Goal: Task Accomplishment & Management: Complete application form

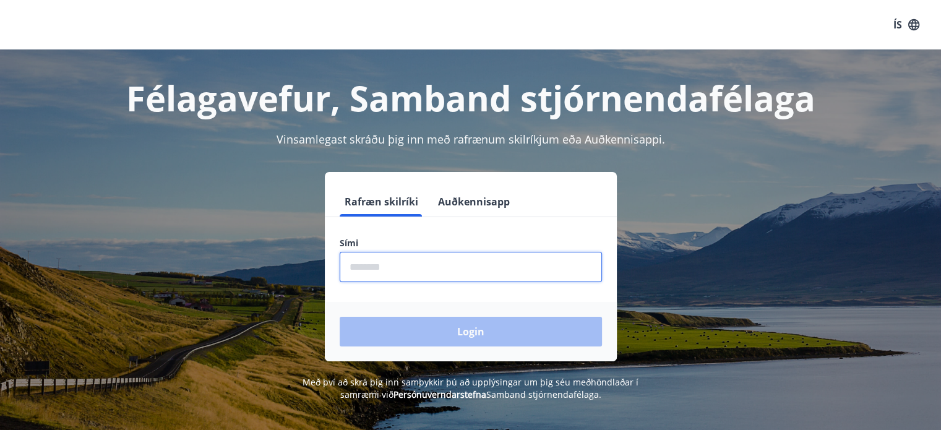
click at [552, 259] on input "phone" at bounding box center [471, 267] width 262 height 30
type input "********"
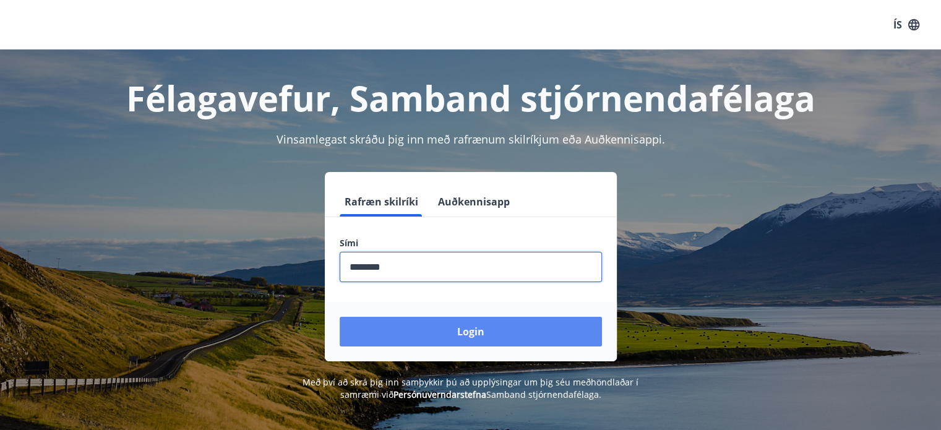
click at [440, 333] on button "Login" at bounding box center [471, 332] width 262 height 30
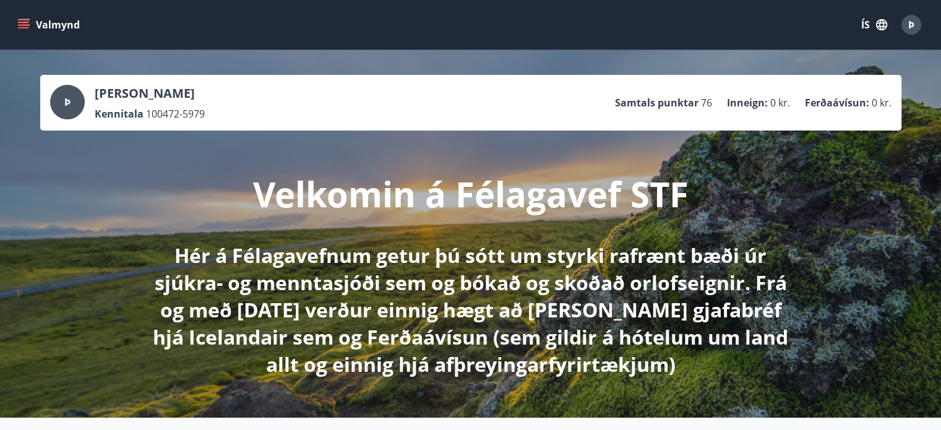
click at [30, 22] on button "Valmynd" at bounding box center [50, 25] width 70 height 22
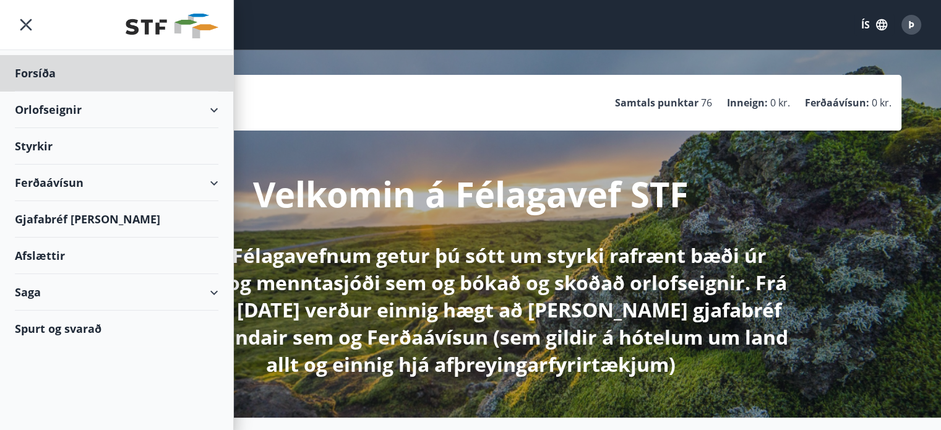
click at [35, 145] on div "Styrkir" at bounding box center [117, 146] width 204 height 36
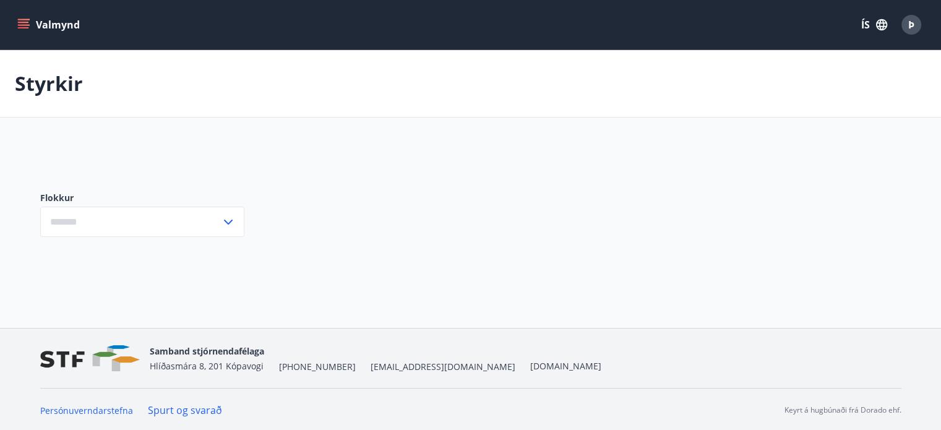
type input "***"
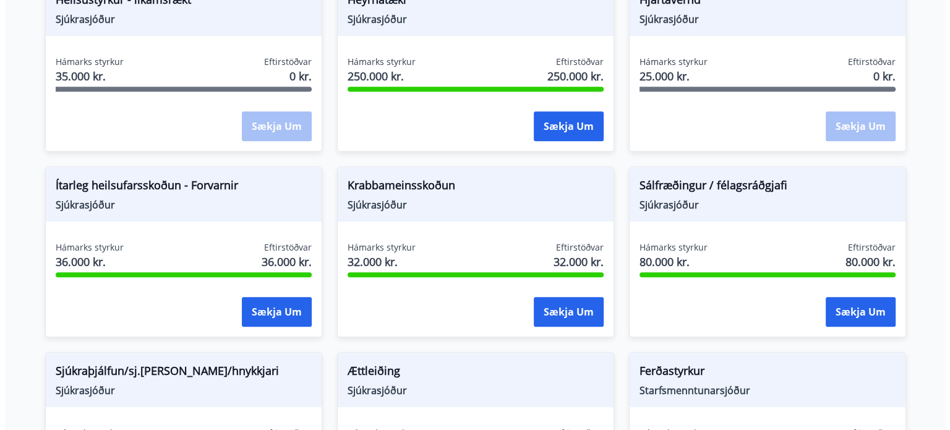
scroll to position [742, 0]
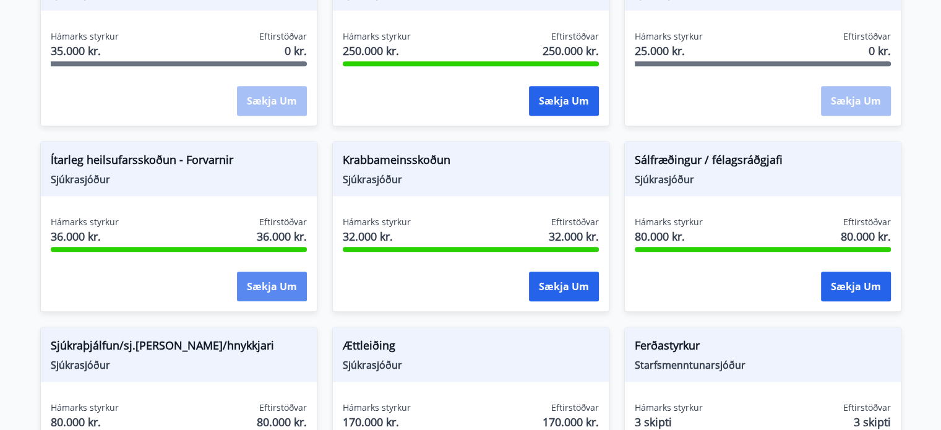
click at [270, 289] on button "Sækja um" at bounding box center [272, 287] width 70 height 30
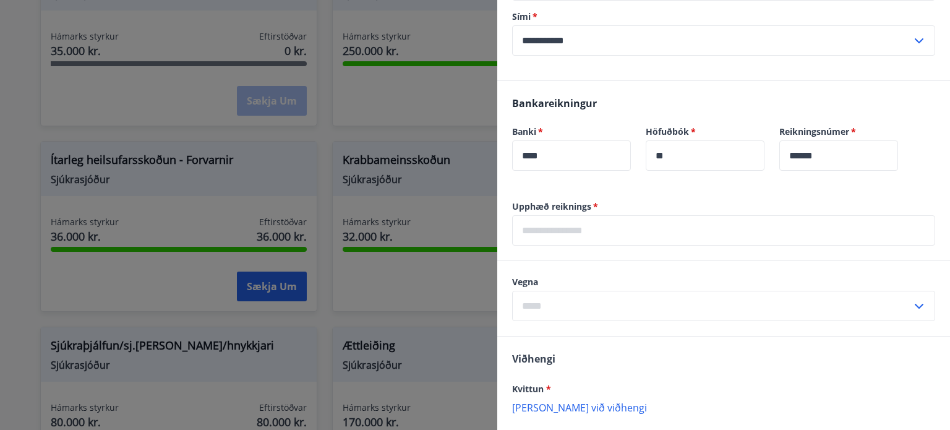
scroll to position [309, 0]
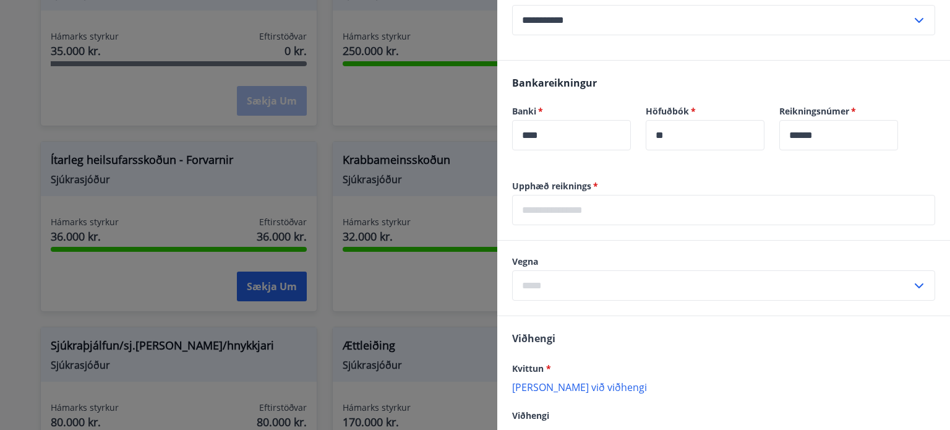
click at [635, 210] on input "text" at bounding box center [723, 210] width 423 height 30
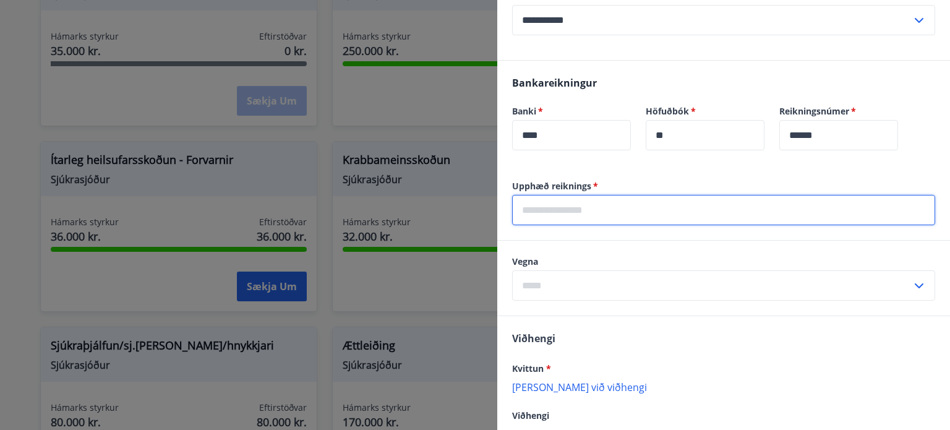
type input "*****"
click at [629, 284] on input "text" at bounding box center [712, 285] width 400 height 30
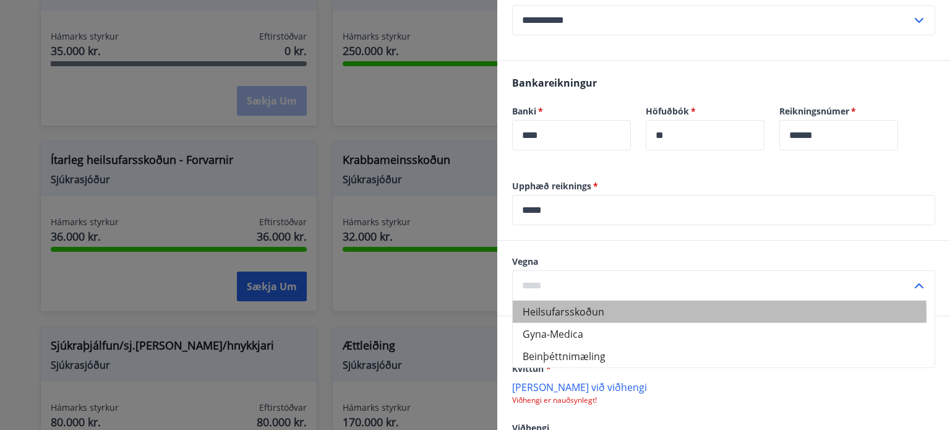
click at [590, 314] on li "Heilsufarsskoðun" at bounding box center [724, 312] width 422 height 22
type input "**********"
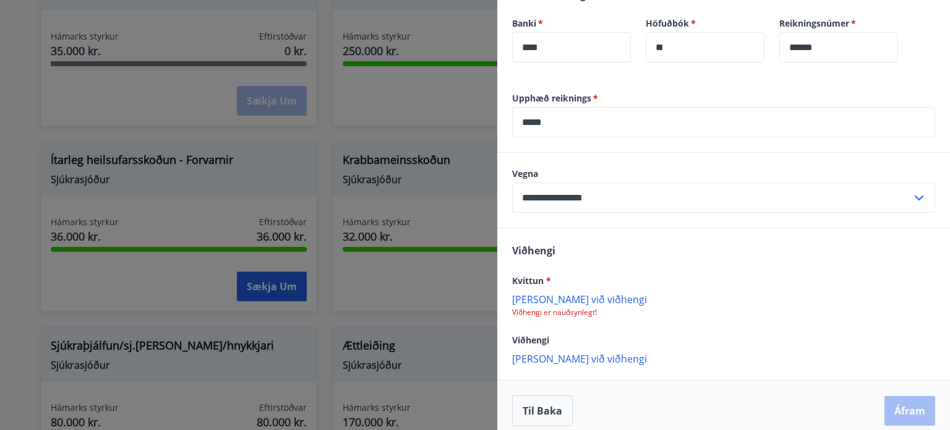
scroll to position [408, 0]
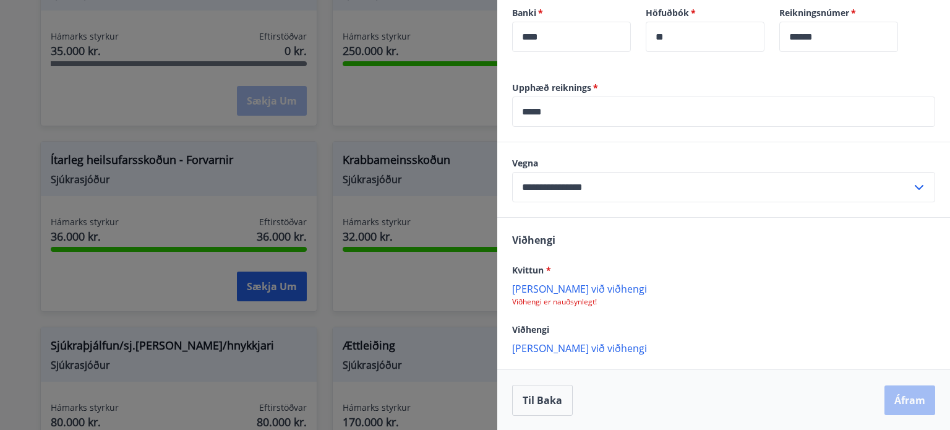
click at [541, 287] on p "[PERSON_NAME] við viðhengi" at bounding box center [723, 288] width 423 height 12
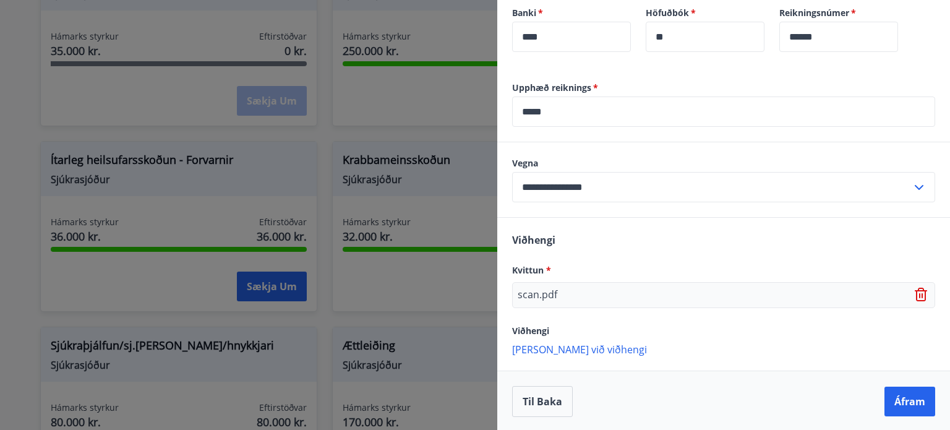
scroll to position [408, 0]
click at [901, 403] on button "Áfram" at bounding box center [910, 401] width 51 height 30
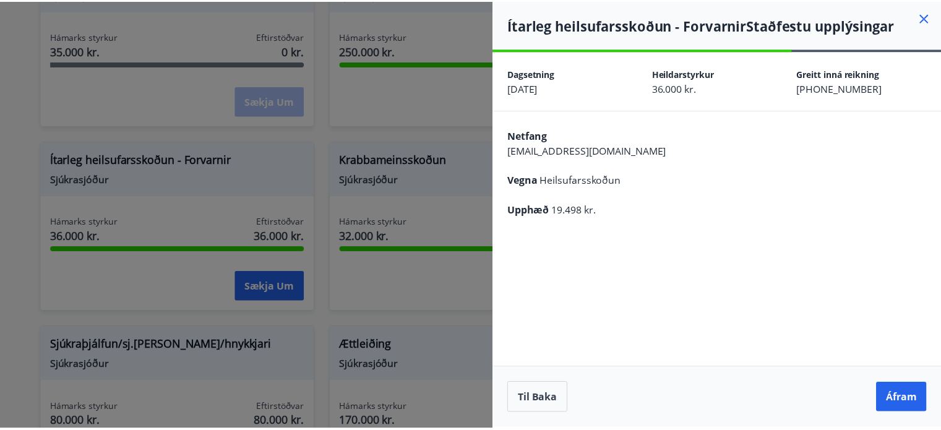
scroll to position [0, 0]
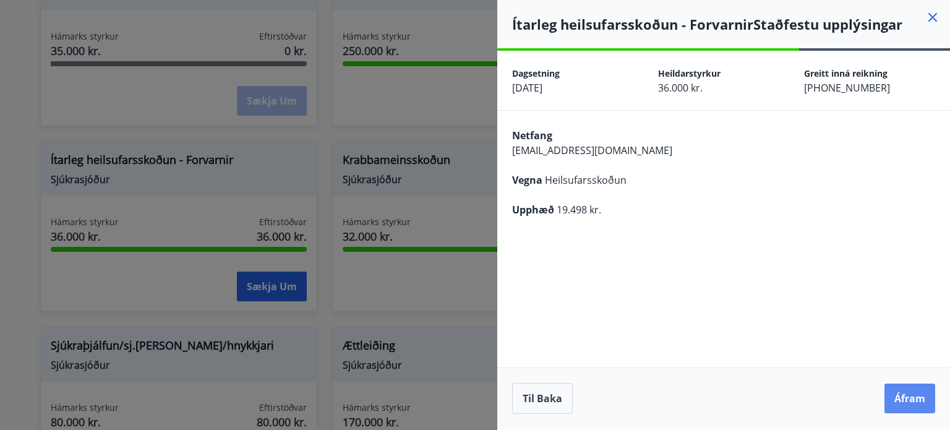
click at [903, 398] on button "Áfram" at bounding box center [910, 399] width 51 height 30
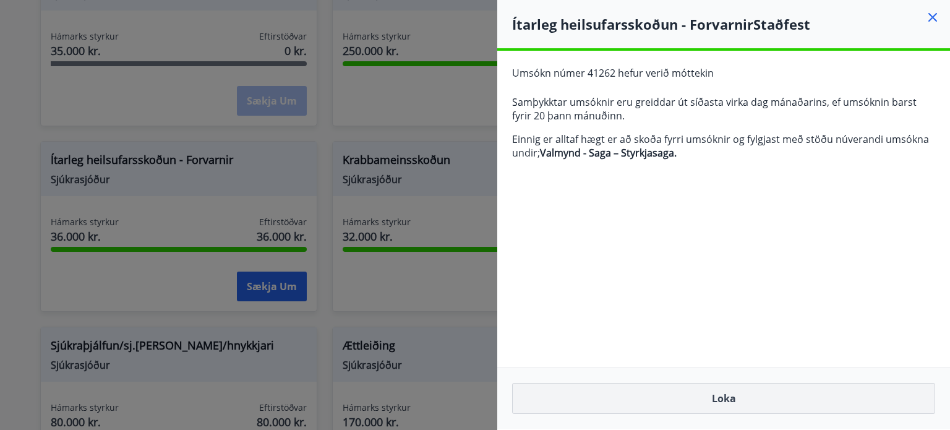
click at [789, 404] on button "Loka" at bounding box center [723, 398] width 423 height 31
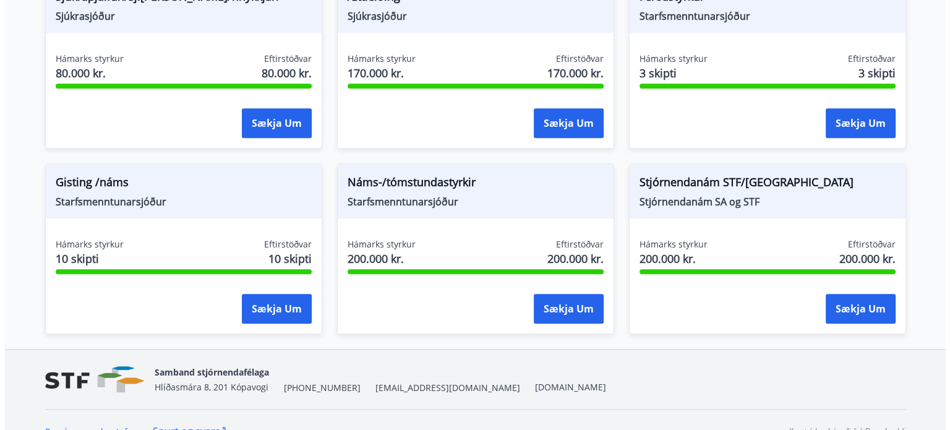
scroll to position [1112, 0]
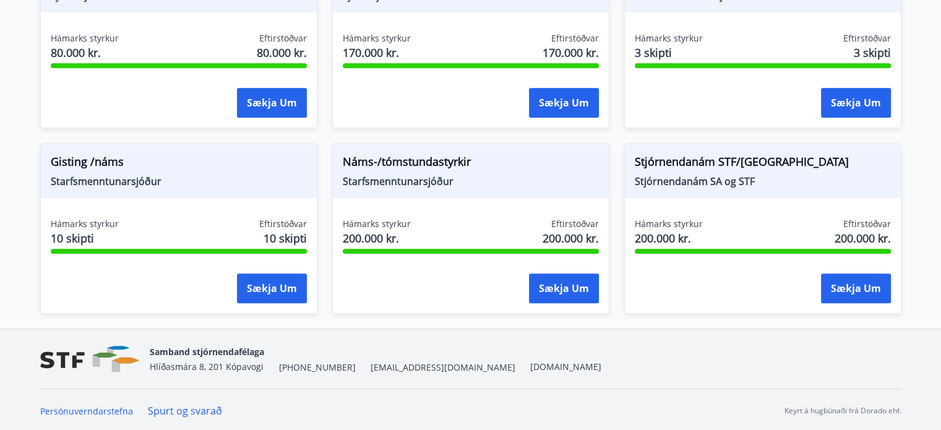
click at [385, 169] on span "Náms-/tómstundastyrkir" at bounding box center [471, 163] width 256 height 21
click at [377, 179] on span "Starfsmenntunarsjóður" at bounding box center [471, 181] width 256 height 14
click at [558, 287] on button "Sækja um" at bounding box center [564, 288] width 70 height 30
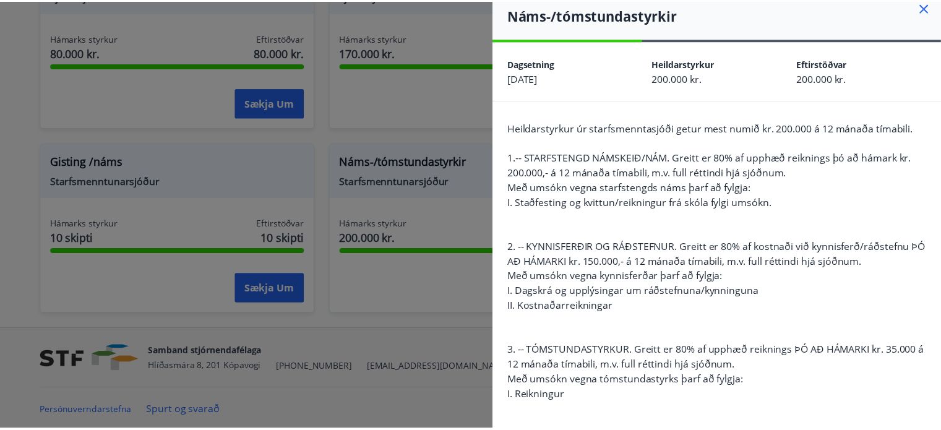
scroll to position [0, 0]
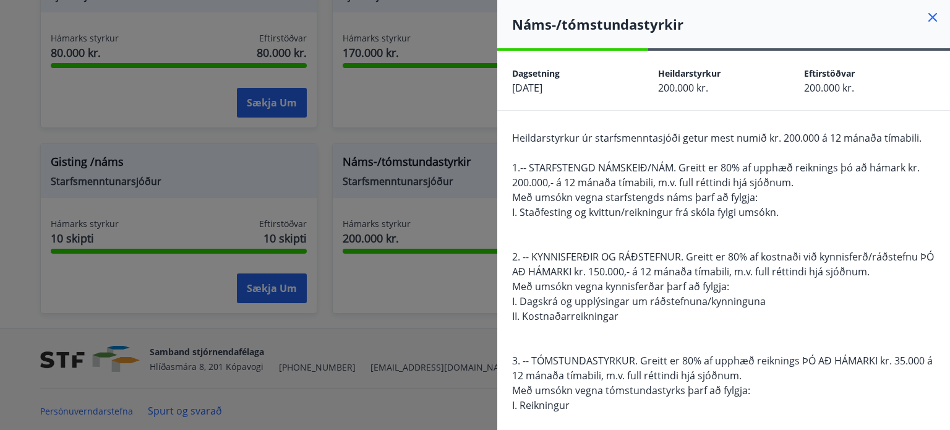
click at [925, 15] on icon at bounding box center [932, 17] width 15 height 15
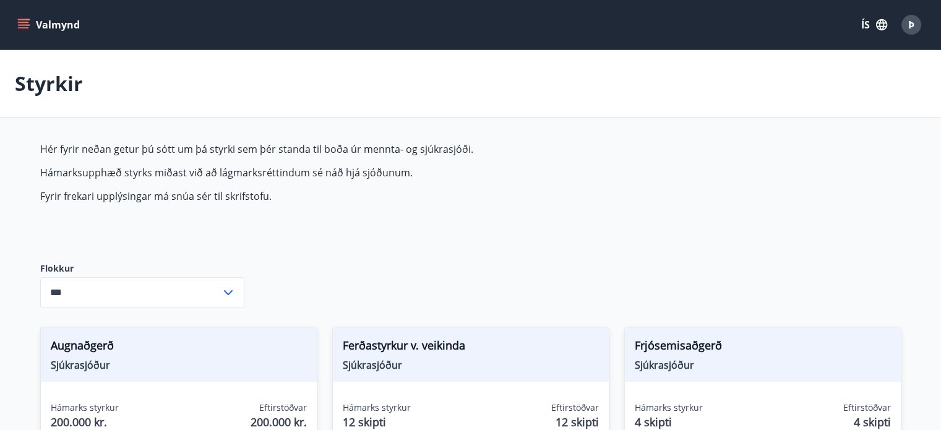
click at [22, 24] on icon "menu" at bounding box center [23, 25] width 12 height 12
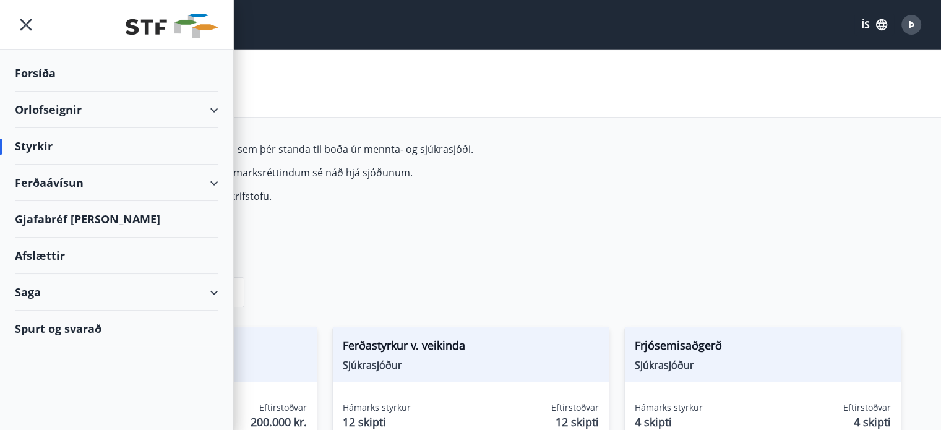
click at [211, 110] on div "Orlofseignir" at bounding box center [117, 110] width 204 height 36
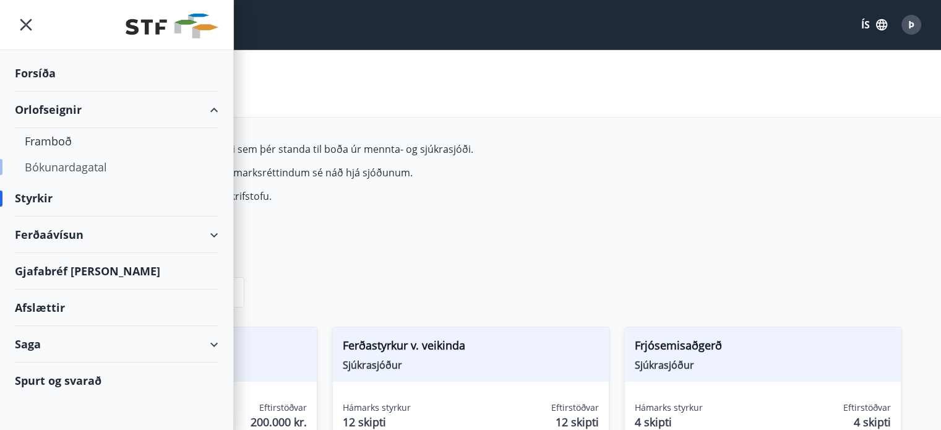
click at [48, 166] on div "Bókunardagatal" at bounding box center [117, 167] width 184 height 26
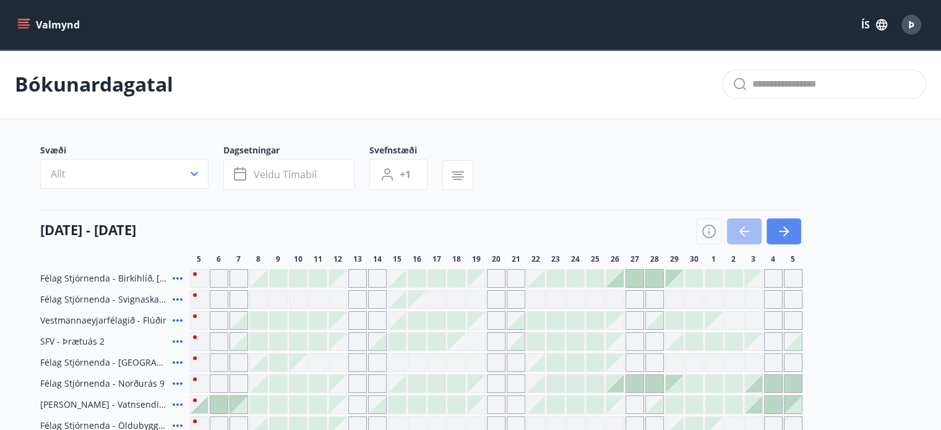
click at [794, 234] on button "button" at bounding box center [783, 231] width 35 height 26
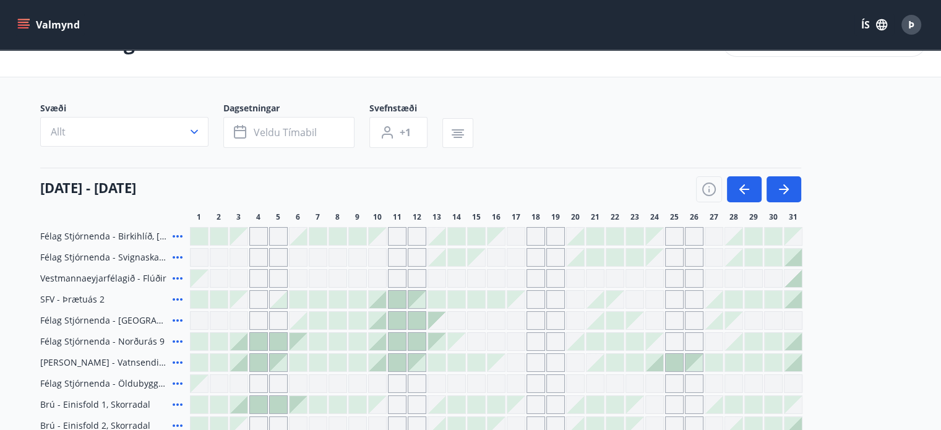
scroll to position [62, 0]
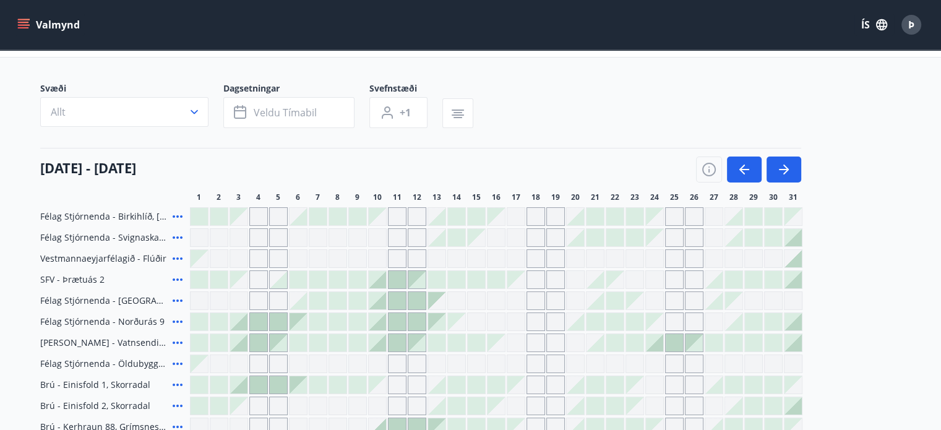
click at [636, 260] on div "Gráir dagar eru ekki bókanlegir" at bounding box center [634, 258] width 19 height 19
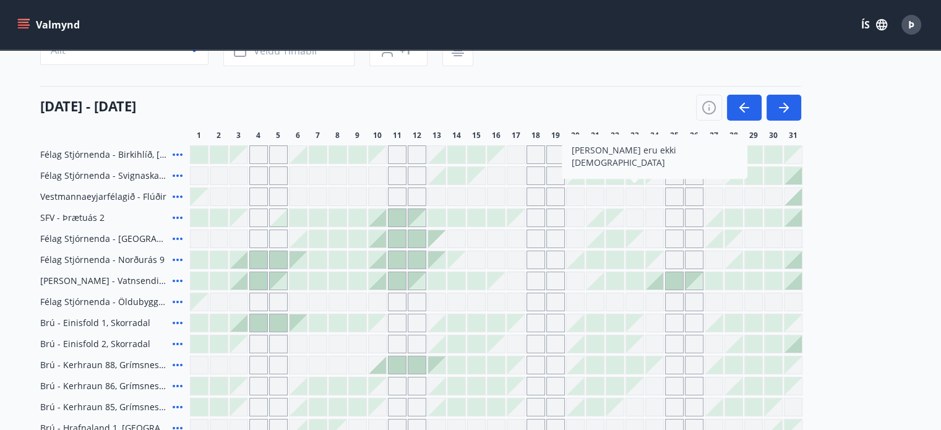
click at [635, 281] on div at bounding box center [634, 280] width 17 height 17
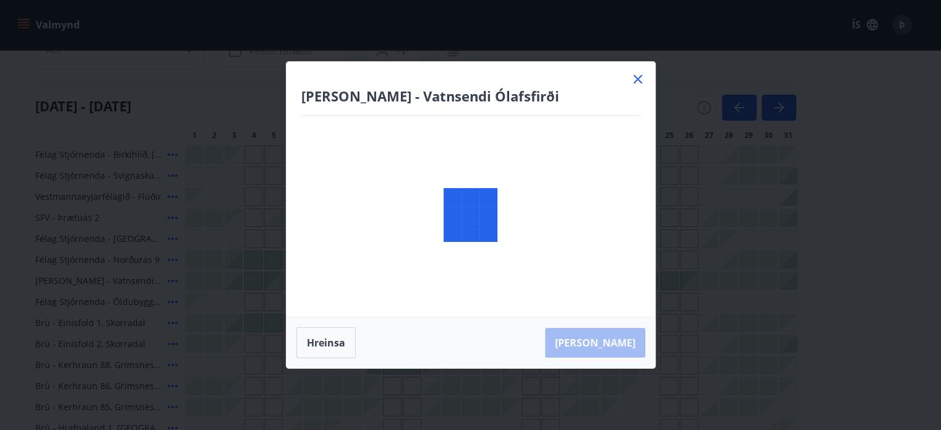
scroll to position [186, 0]
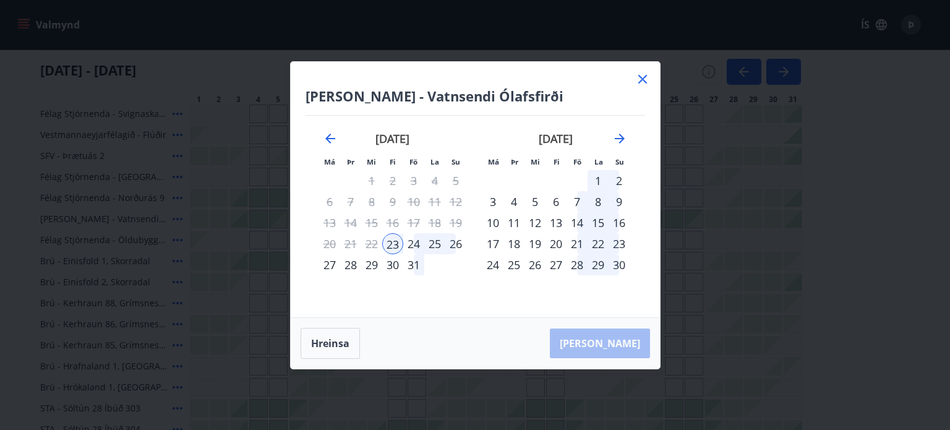
click at [644, 77] on icon at bounding box center [642, 79] width 9 height 9
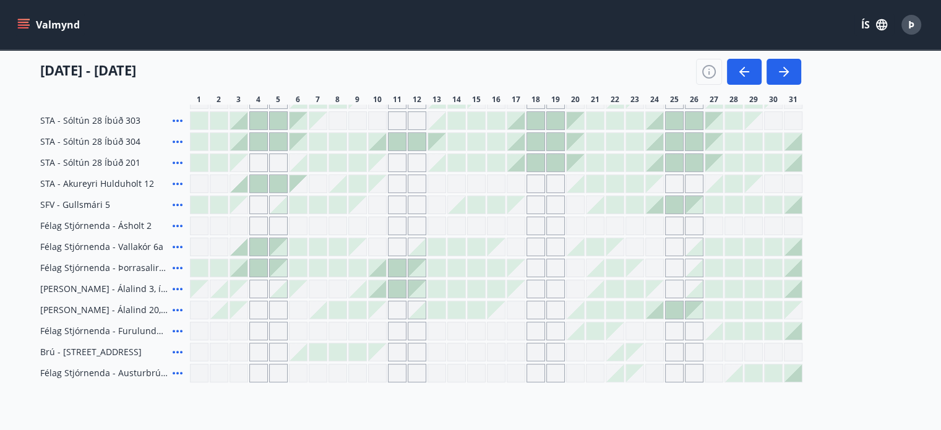
scroll to position [495, 0]
